Goal: Information Seeking & Learning: Understand process/instructions

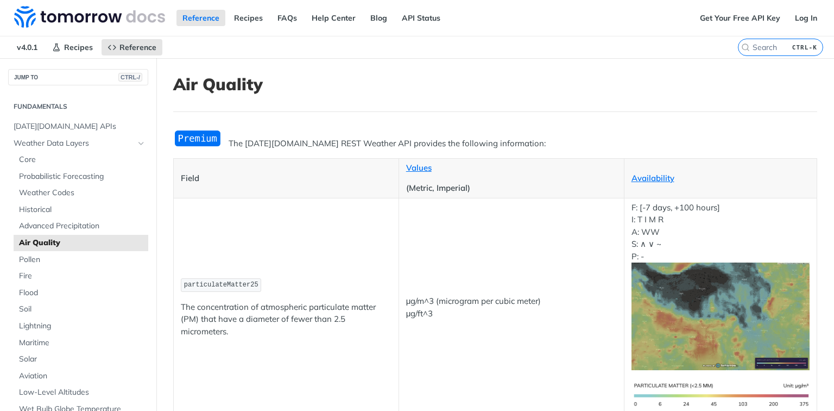
click at [33, 155] on span "Core" at bounding box center [82, 159] width 127 height 11
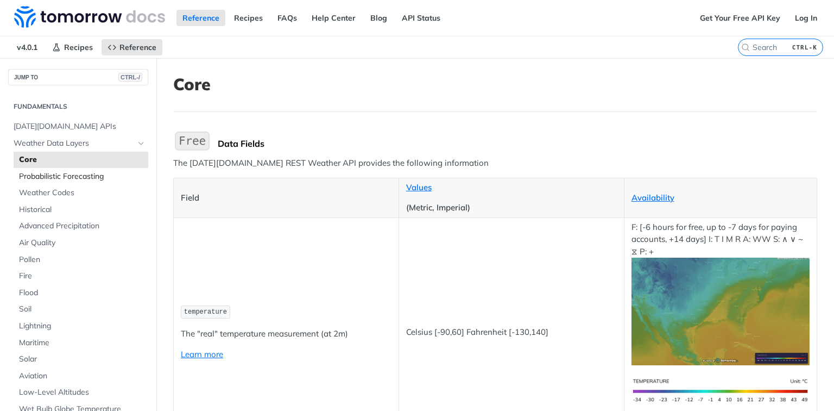
click at [38, 179] on span "Probabilistic Forecasting" at bounding box center [82, 176] width 127 height 11
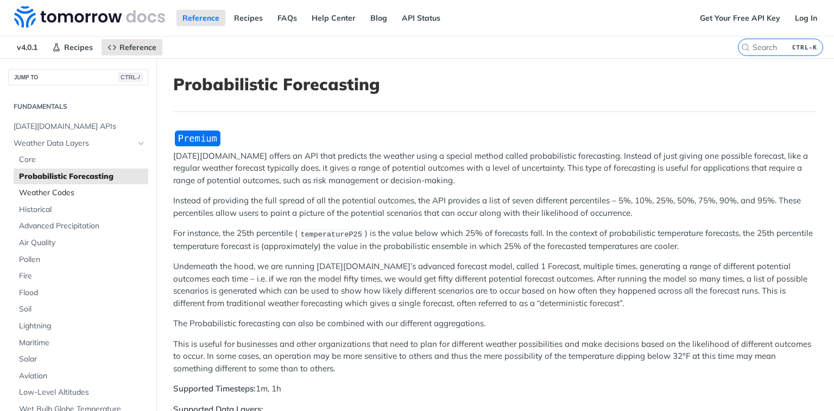
click at [39, 191] on span "Weather Codes" at bounding box center [82, 192] width 127 height 11
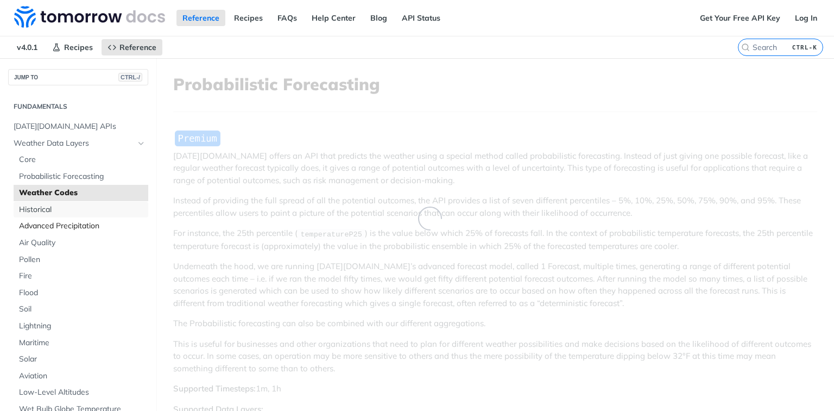
click at [38, 207] on span "Historical" at bounding box center [82, 209] width 127 height 11
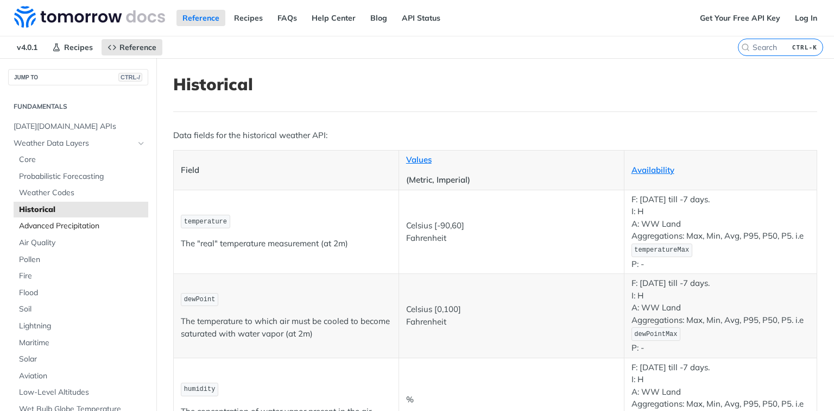
click at [37, 222] on span "Advanced Precipitation" at bounding box center [82, 225] width 127 height 11
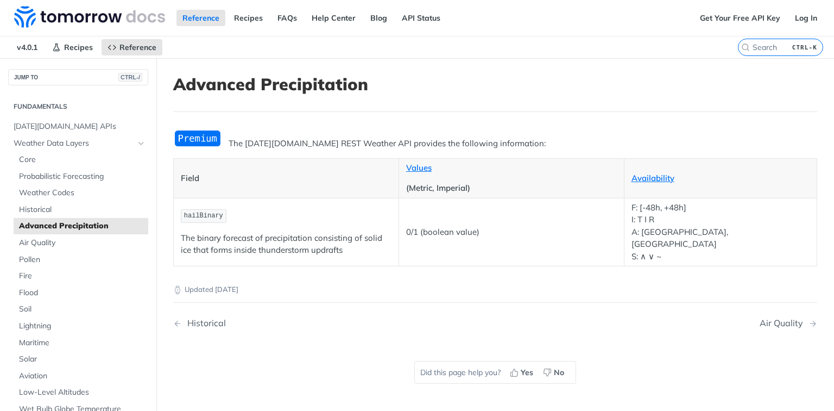
click at [39, 232] on link "Advanced Precipitation" at bounding box center [81, 226] width 135 height 16
click at [41, 237] on span "Air Quality" at bounding box center [82, 242] width 127 height 11
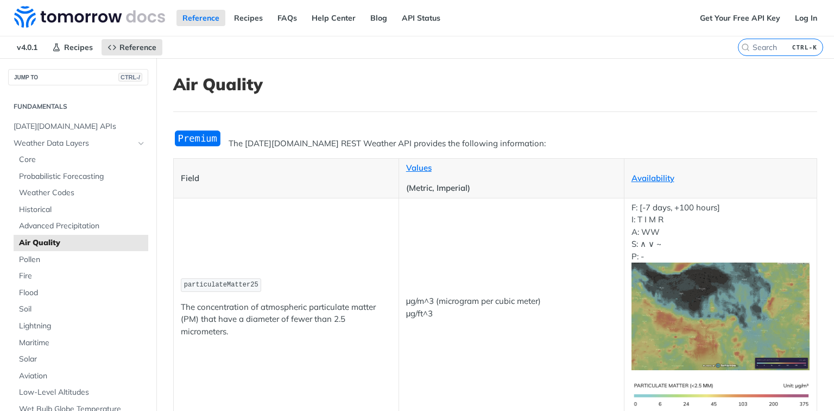
drag, startPoint x: 772, startPoint y: 118, endPoint x: 758, endPoint y: 118, distance: 14.1
drag, startPoint x: 36, startPoint y: 159, endPoint x: 147, endPoint y: 222, distance: 127.4
click at [36, 159] on span "Core" at bounding box center [82, 159] width 127 height 11
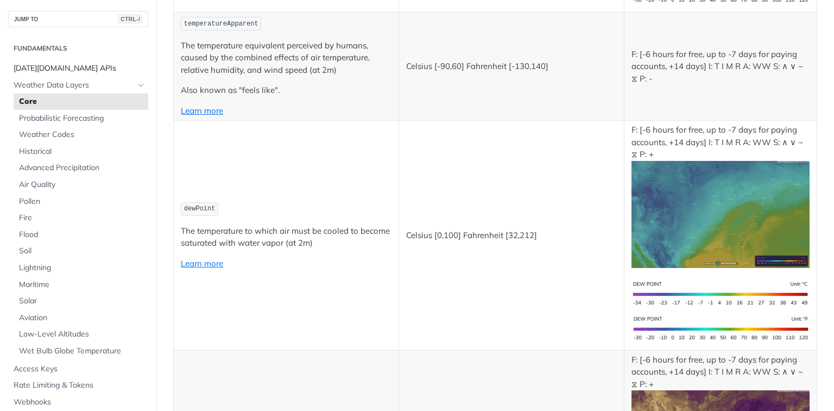
click at [71, 68] on span "[DATE][DOMAIN_NAME] APIs" at bounding box center [80, 68] width 132 height 11
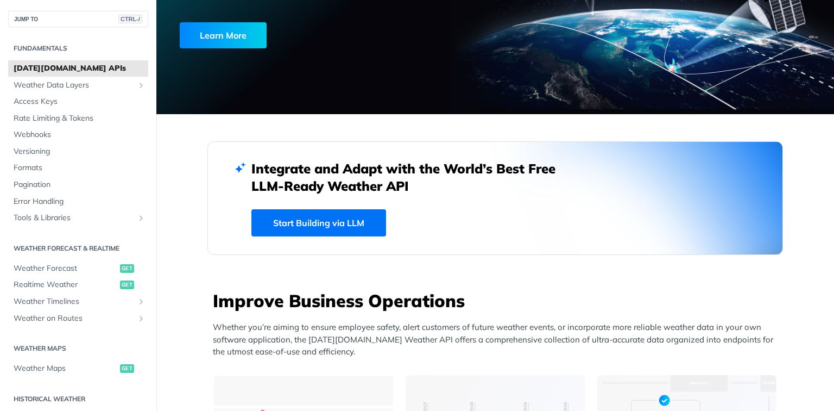
scroll to position [261, 0]
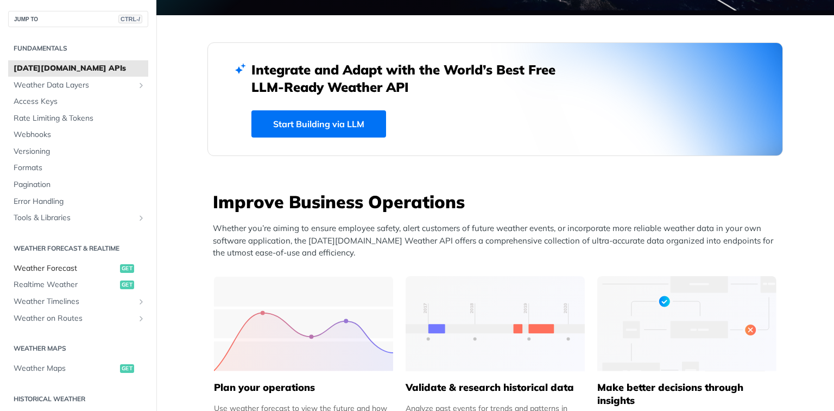
click at [46, 272] on span "Weather Forecast" at bounding box center [66, 268] width 104 height 11
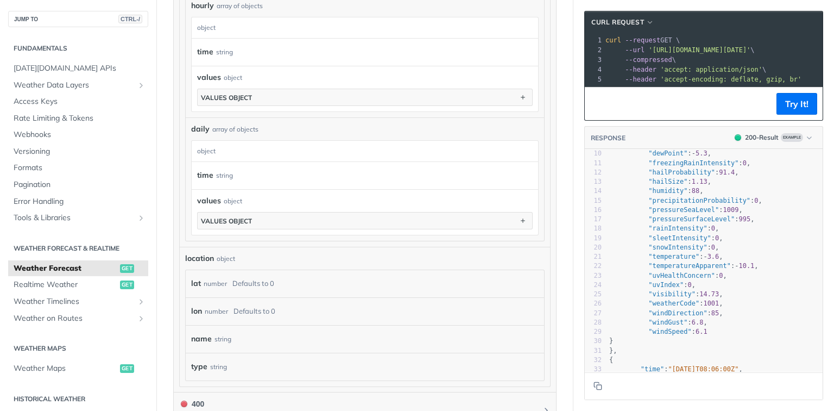
scroll to position [50, 0]
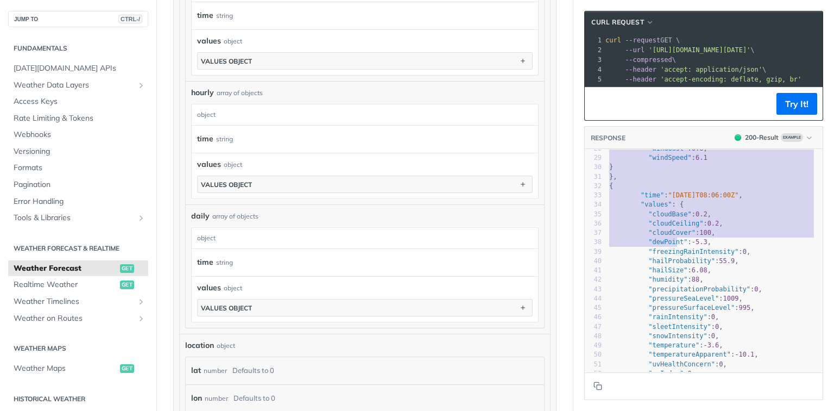
type textarea ""timelines": { "minutely": [ { "time": "[DATE]T08:05:00Z", "values": { "cloudBa…"
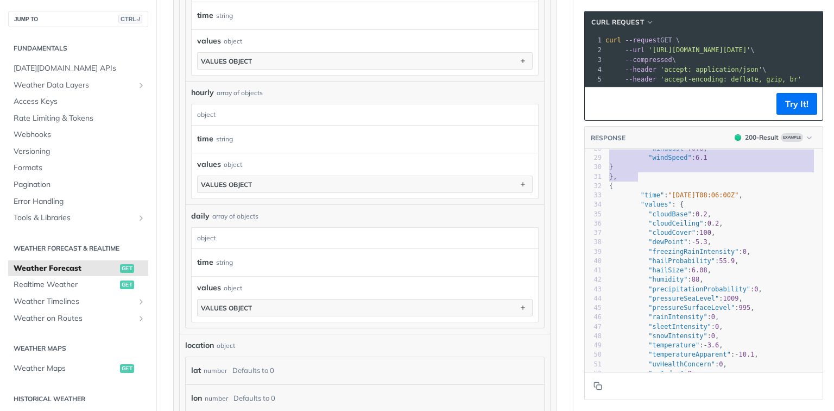
drag, startPoint x: 608, startPoint y: 171, endPoint x: 671, endPoint y: 185, distance: 64.6
click at [671, 185] on div "1 { 2 "timelines" : { 3 "minutely" : [ 4 { 5 "time" : "[DATE]T08:05:00Z" , 6 "v…" at bounding box center [715, 158] width 216 height 534
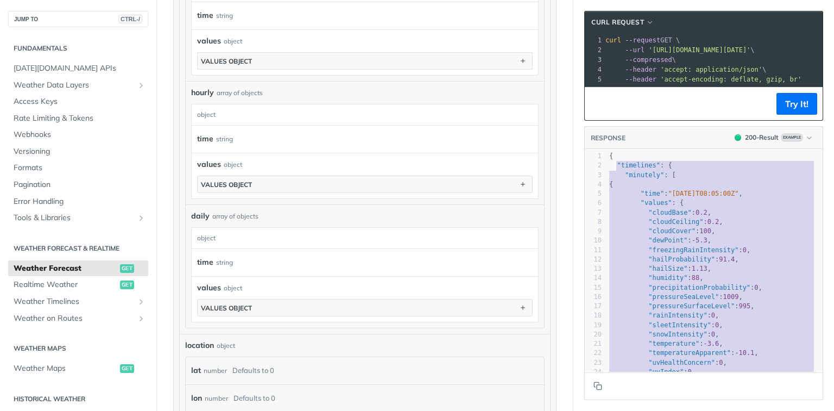
click at [634, 216] on span ""cloudBase" : 0.2 ," at bounding box center [660, 213] width 102 height 8
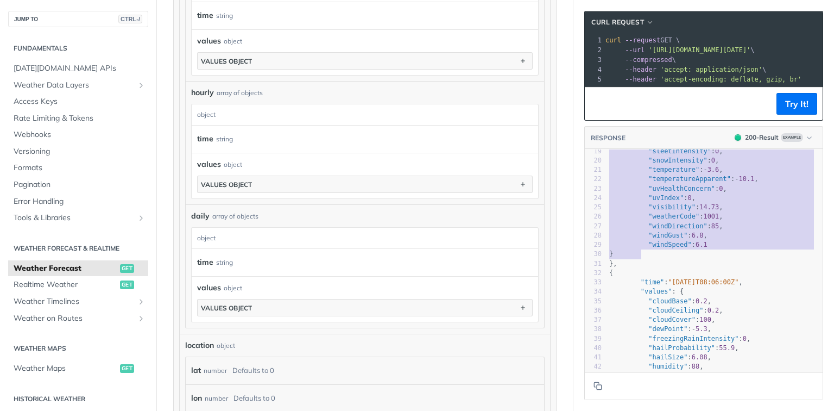
type textarea ""cloudBase": 0.2, "cloudCeiling": 0.2, "cloudCover": 100, "dewPoint": -5.3, "fr…"
drag, startPoint x: 634, startPoint y: 217, endPoint x: 711, endPoint y: 251, distance: 84.4
click at [711, 251] on div "1 { 2 "timelines" : { 3 "minutely" : [ 4 { 5 "time" : "[DATE]T08:05:00Z" , 6 "v…" at bounding box center [715, 245] width 216 height 534
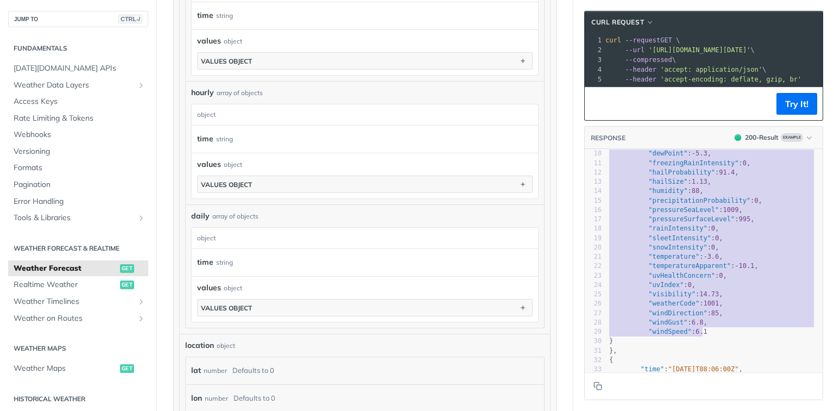
click at [712, 336] on pre ""windSpeed" : 6.1" at bounding box center [715, 331] width 216 height 9
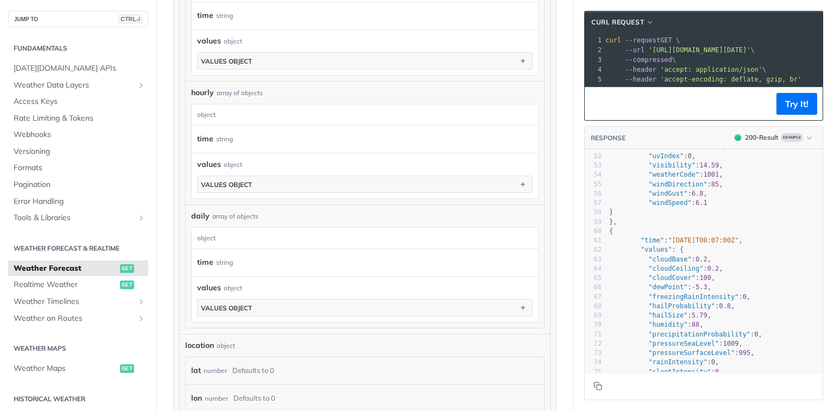
click at [785, 207] on pre ""windSpeed" : 6.1" at bounding box center [715, 202] width 216 height 9
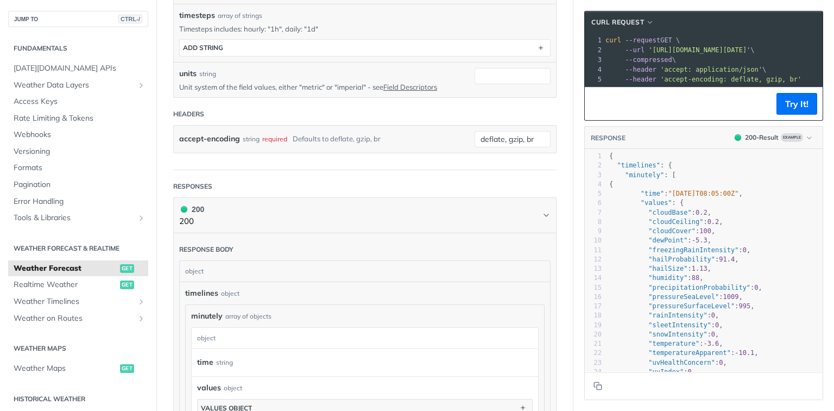
scroll to position [391, 0]
click at [820, 182] on section "cURL Request xxxxxxxxxx 1 curl --request GET \ 2 --url '[URL][DOMAIN_NAME][DATE…" at bounding box center [703, 205] width 261 height 411
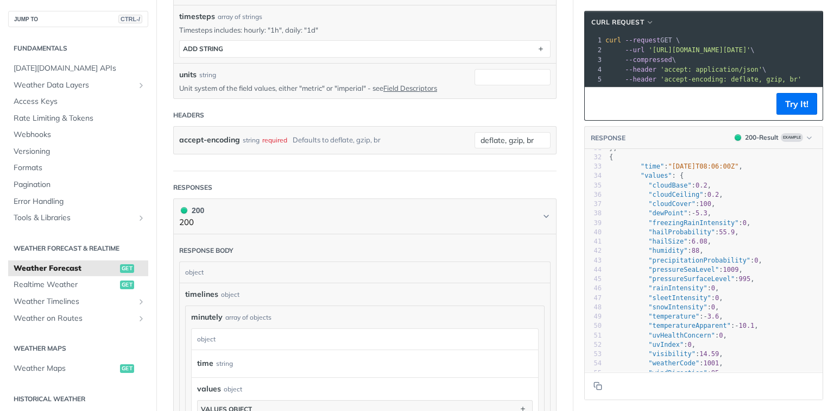
scroll to position [304, 0]
